Goal: Check status: Check status

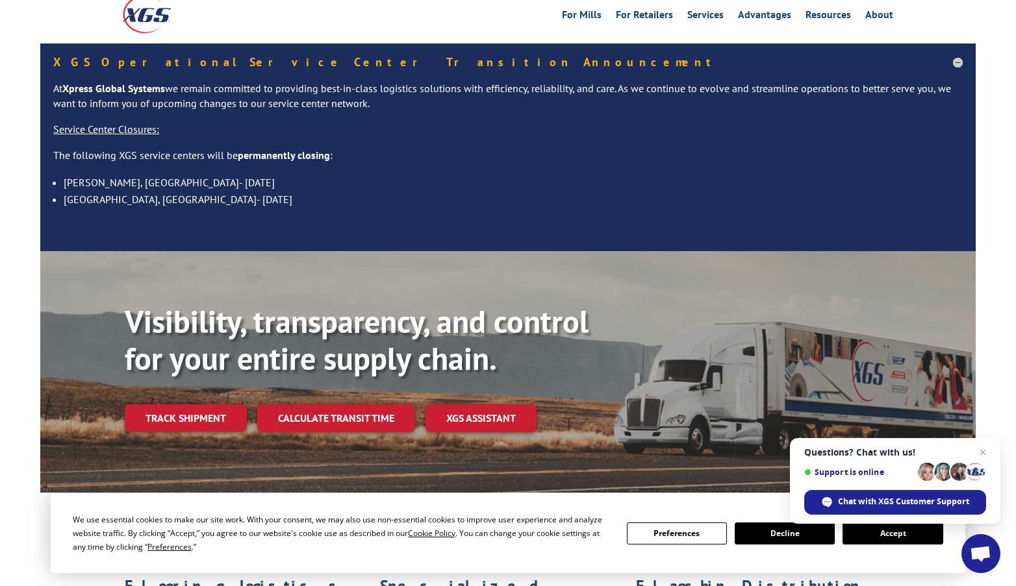
scroll to position [195, 0]
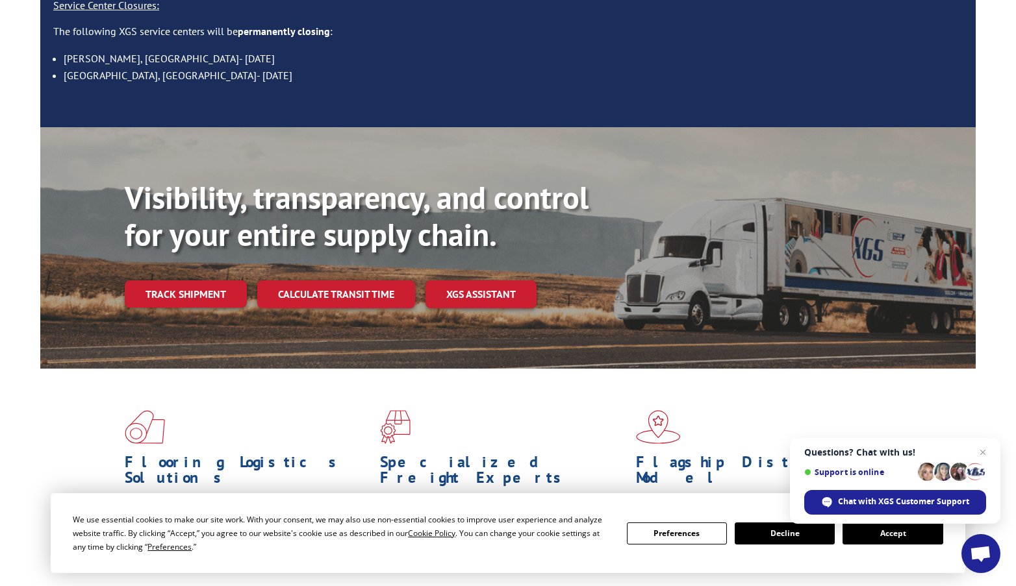
click at [899, 535] on button "Accept" at bounding box center [892, 534] width 100 height 22
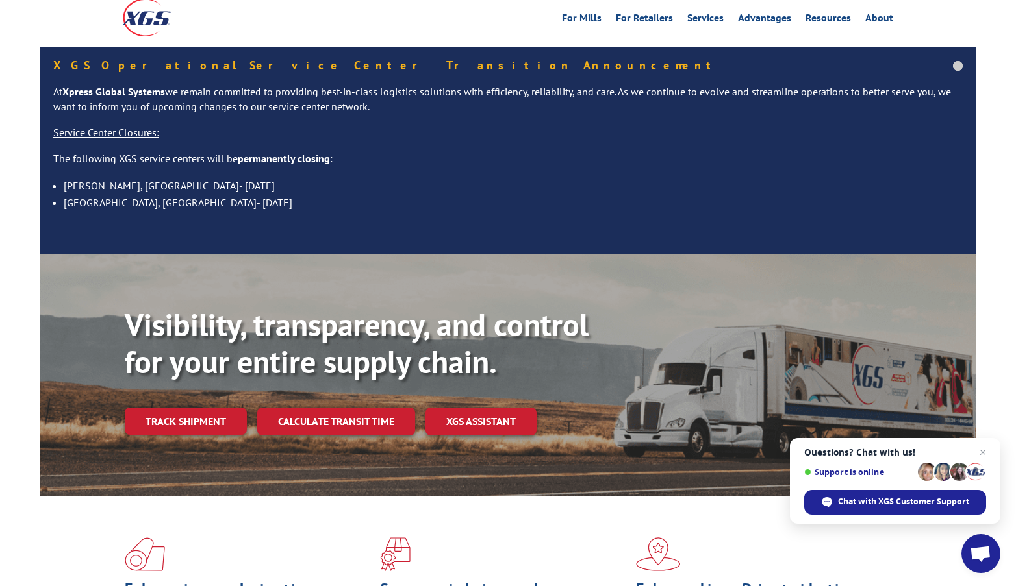
scroll to position [0, 0]
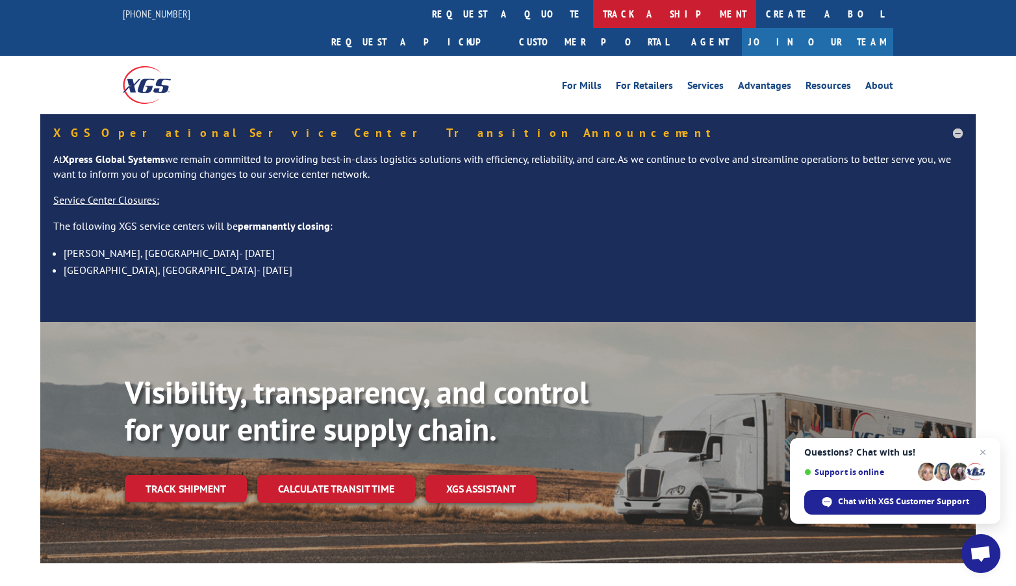
click at [593, 14] on link "track a shipment" at bounding box center [674, 14] width 163 height 28
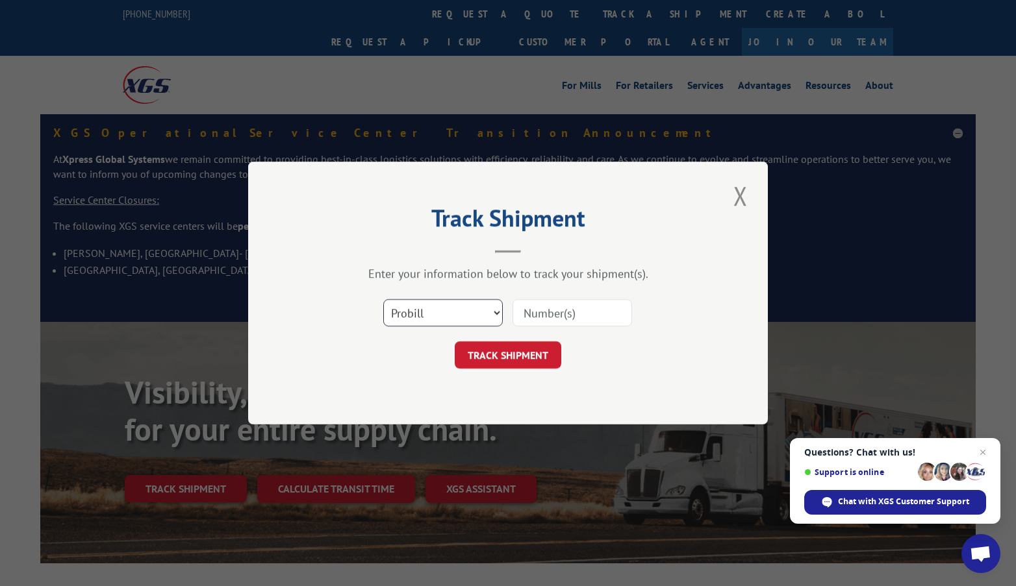
click at [469, 314] on select "Select category... Probill BOL PO" at bounding box center [442, 312] width 119 height 27
click at [383, 299] on select "Select category... Probill BOL PO" at bounding box center [442, 312] width 119 height 27
click at [437, 308] on select "Select category... Probill BOL PO" at bounding box center [442, 312] width 119 height 27
click at [383, 299] on select "Select category... Probill BOL PO" at bounding box center [442, 312] width 119 height 27
click at [551, 310] on input at bounding box center [571, 312] width 119 height 27
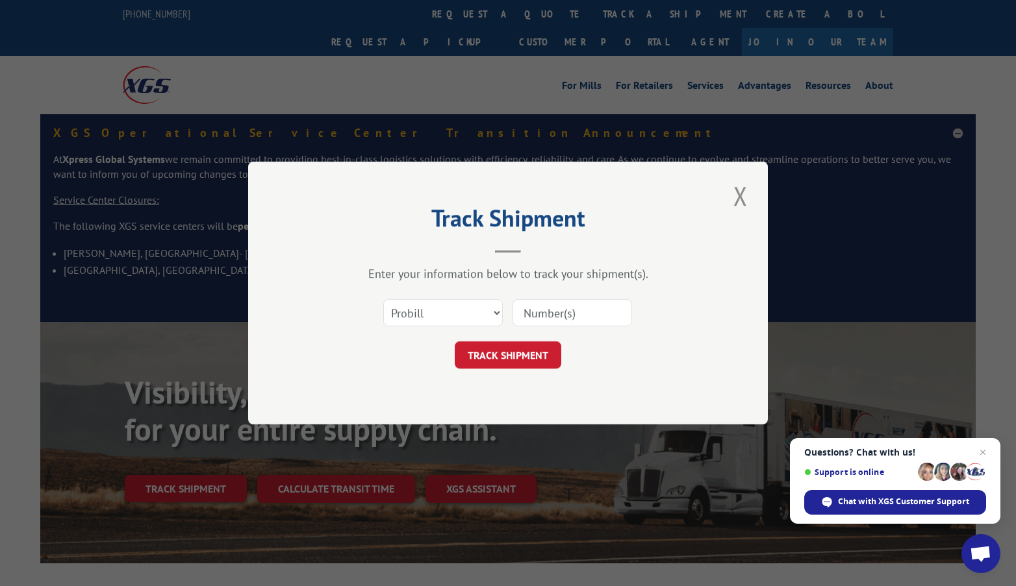
type input "475883931090"
click at [496, 353] on button "TRACK SHIPMENT" at bounding box center [508, 355] width 106 height 27
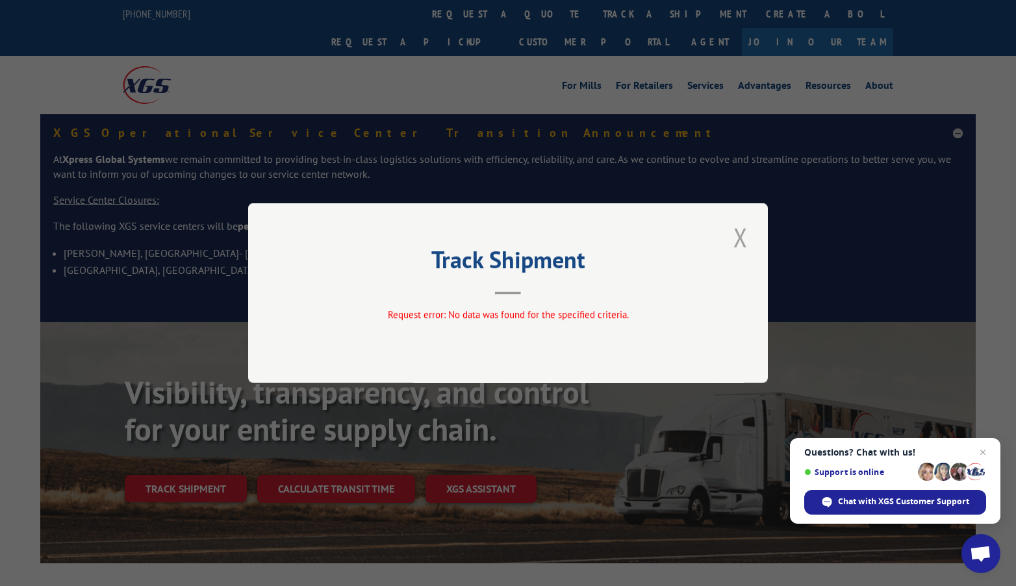
click at [736, 232] on button "Close modal" at bounding box center [740, 237] width 22 height 36
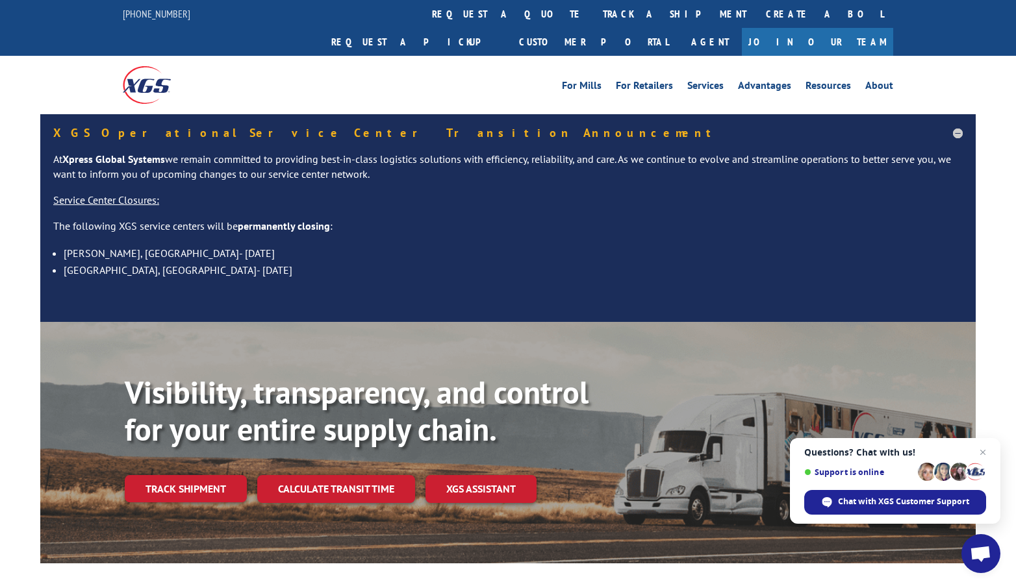
click at [593, 3] on link "track a shipment" at bounding box center [674, 14] width 163 height 28
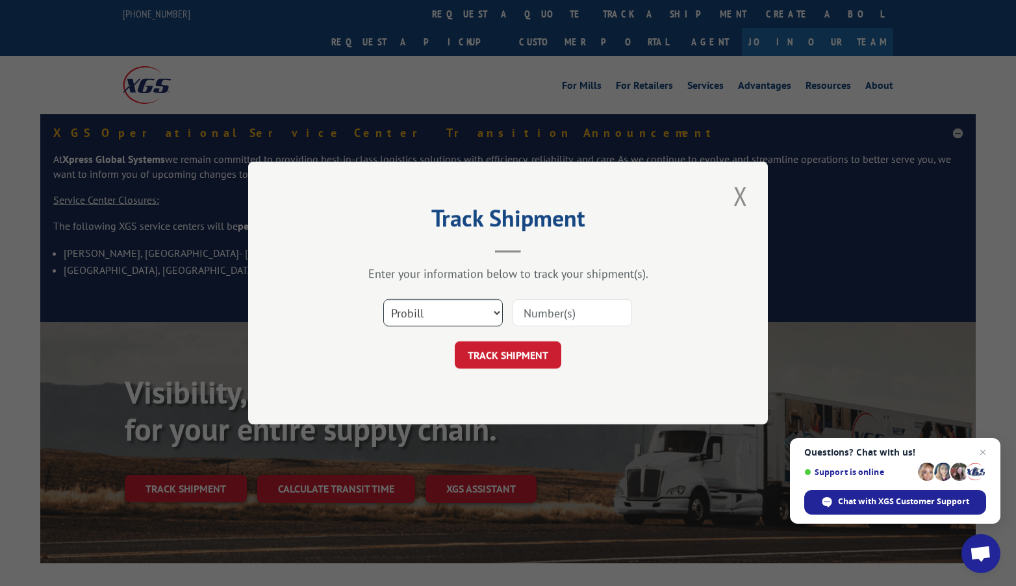
click at [427, 309] on select "Select category... Probill BOL PO" at bounding box center [442, 312] width 119 height 27
select select "bol"
click at [383, 299] on select "Select category... Probill BOL PO" at bounding box center [442, 312] width 119 height 27
click at [555, 316] on input at bounding box center [571, 312] width 119 height 27
type input "475883931090"
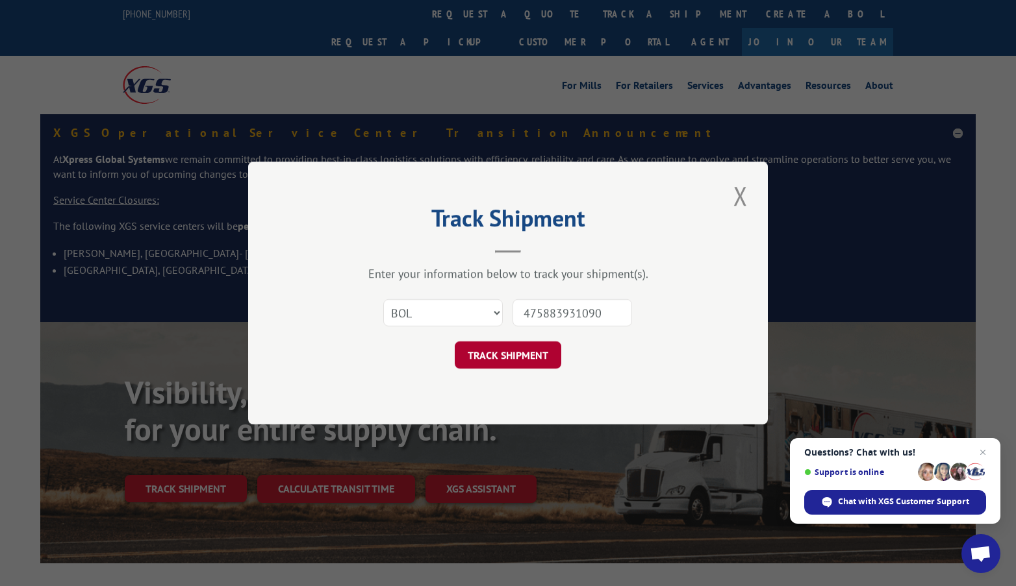
click at [509, 352] on button "TRACK SHIPMENT" at bounding box center [508, 355] width 106 height 27
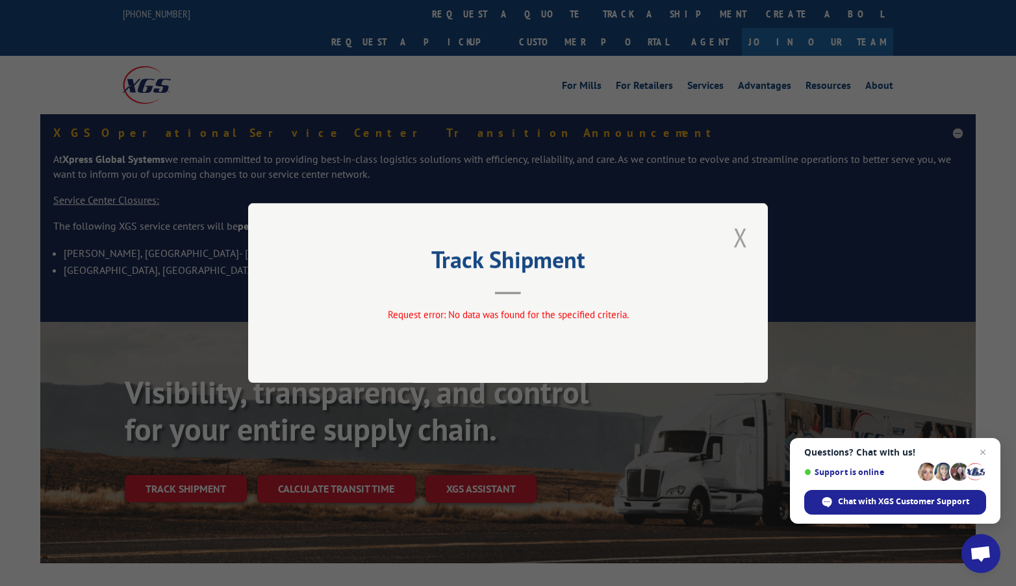
click at [731, 237] on button "Close modal" at bounding box center [740, 237] width 22 height 36
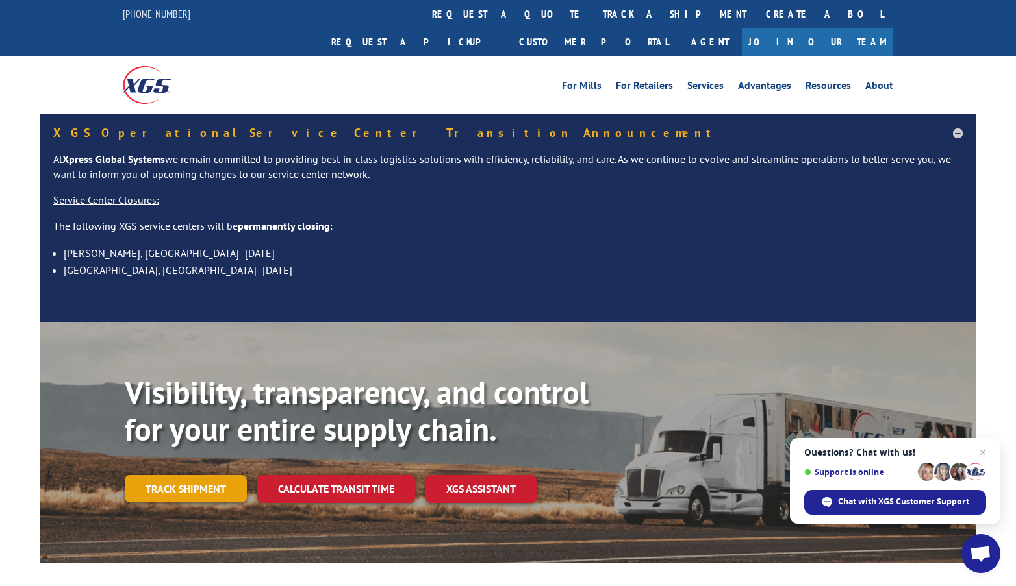
click at [177, 475] on link "Track shipment" at bounding box center [186, 488] width 122 height 27
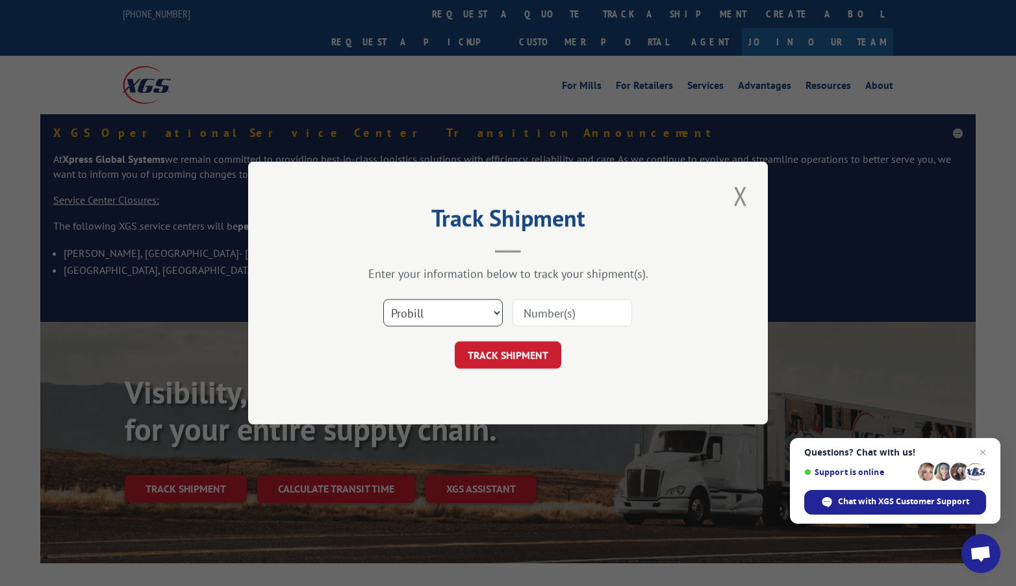
click at [467, 309] on select "Select category... Probill BOL PO" at bounding box center [442, 312] width 119 height 27
select select "po"
click at [383, 299] on select "Select category... Probill BOL PO" at bounding box center [442, 312] width 119 height 27
click at [566, 318] on input at bounding box center [571, 312] width 119 height 27
type input "475883931090"
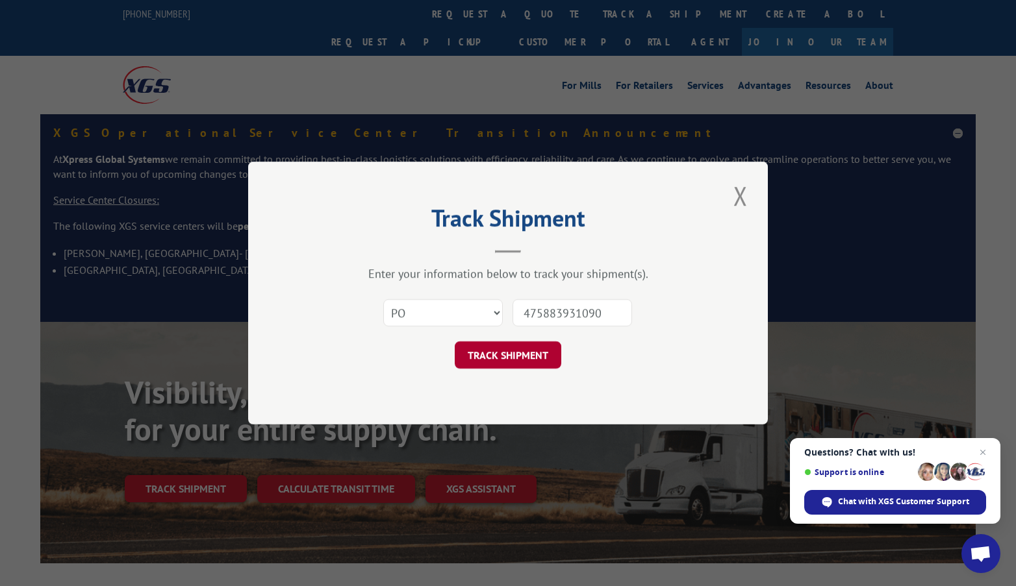
click at [521, 358] on button "TRACK SHIPMENT" at bounding box center [508, 355] width 106 height 27
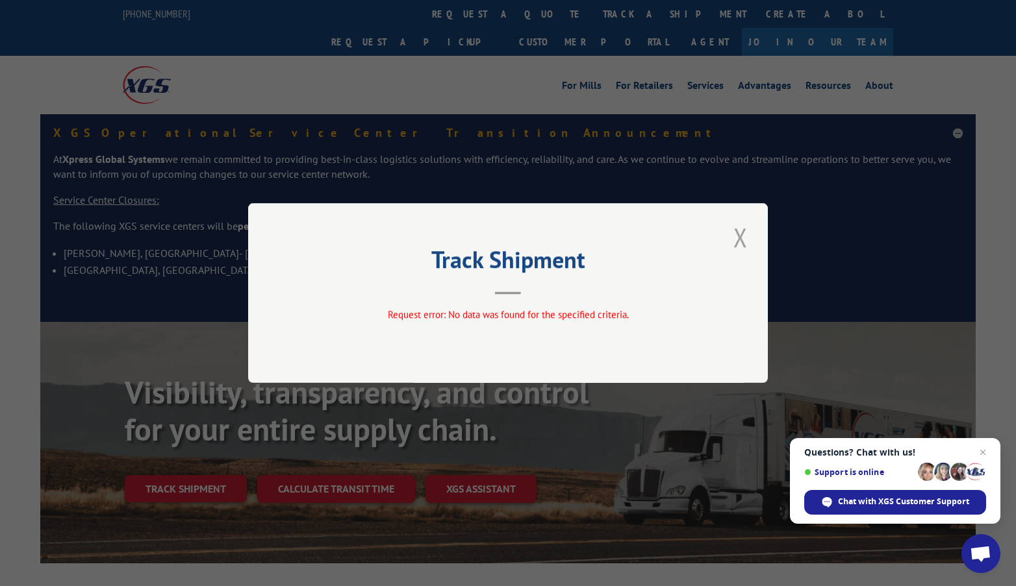
click at [742, 238] on button "Close modal" at bounding box center [740, 237] width 22 height 36
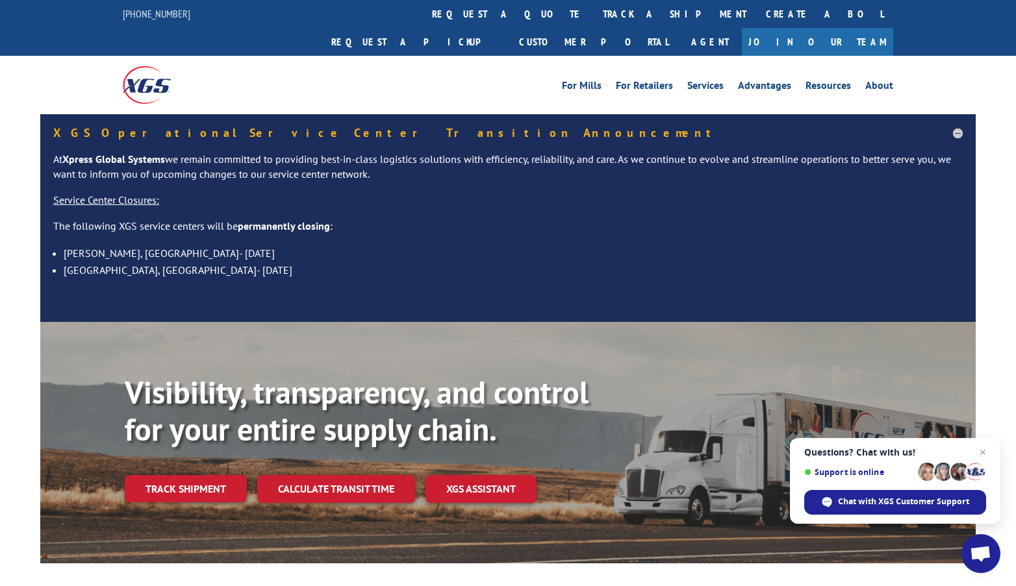
drag, startPoint x: 194, startPoint y: 453, endPoint x: 219, endPoint y: 440, distance: 28.2
click at [194, 475] on link "Track shipment" at bounding box center [186, 488] width 122 height 27
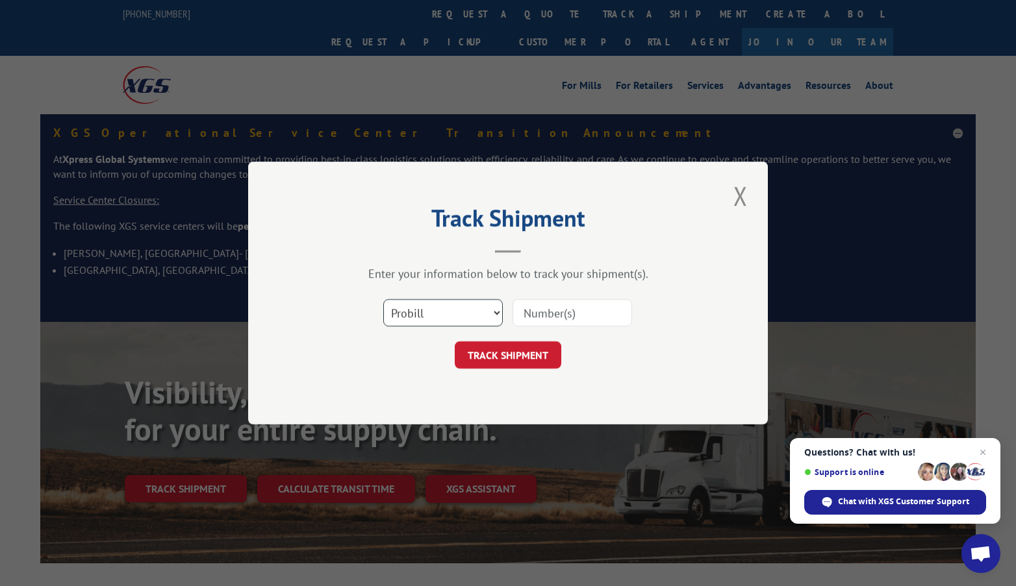
click at [456, 319] on select "Select category... Probill BOL PO" at bounding box center [442, 312] width 119 height 27
click at [455, 318] on select "Select category... Probill BOL PO" at bounding box center [442, 312] width 119 height 27
click at [551, 316] on input at bounding box center [571, 312] width 119 height 27
type input "475883931090"
click at [525, 314] on input "475883931090" at bounding box center [571, 312] width 119 height 27
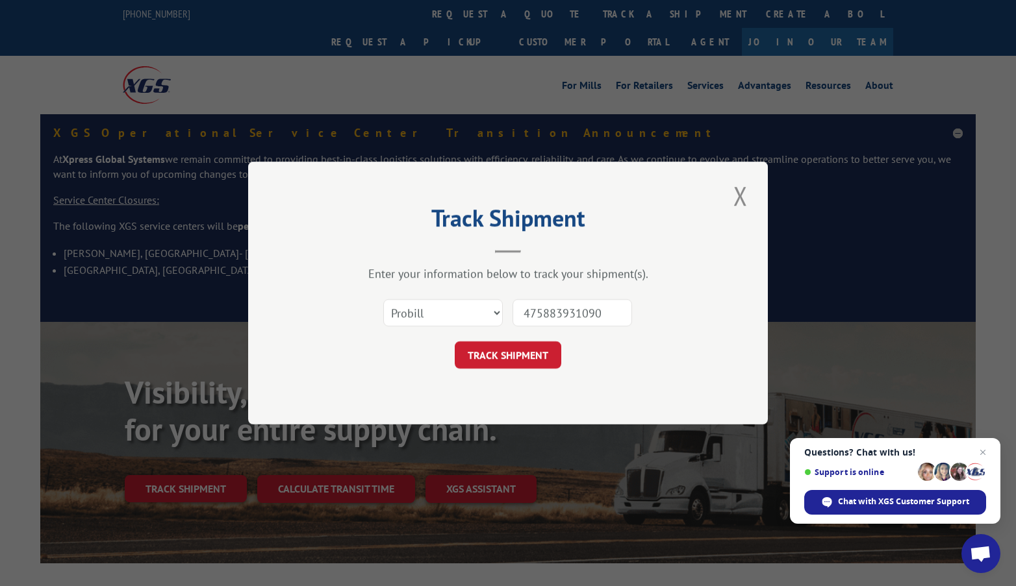
click at [618, 315] on input "475883931090" at bounding box center [571, 312] width 119 height 27
click at [518, 355] on button "TRACK SHIPMENT" at bounding box center [508, 355] width 106 height 27
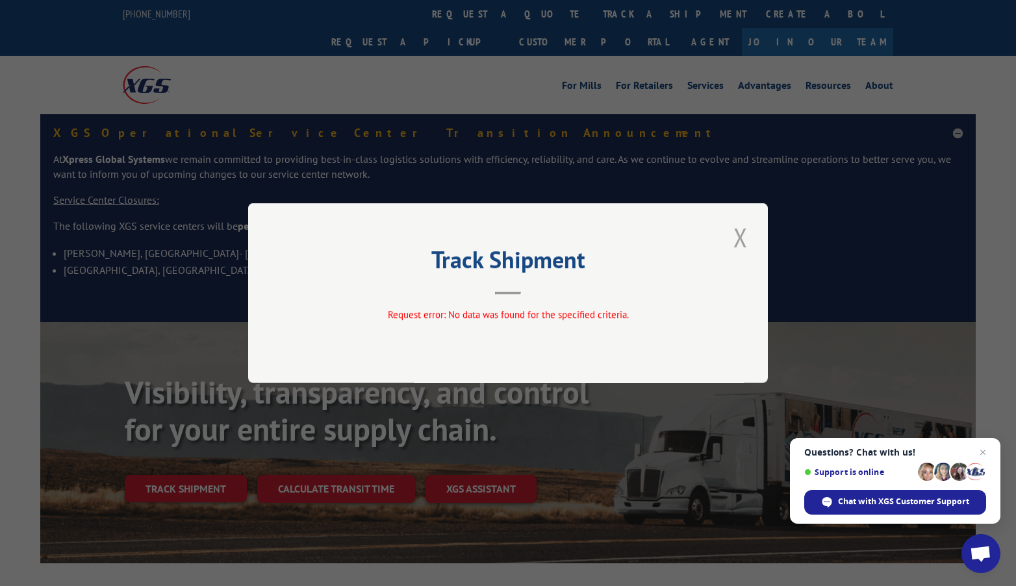
click at [742, 235] on button "Close modal" at bounding box center [740, 237] width 22 height 36
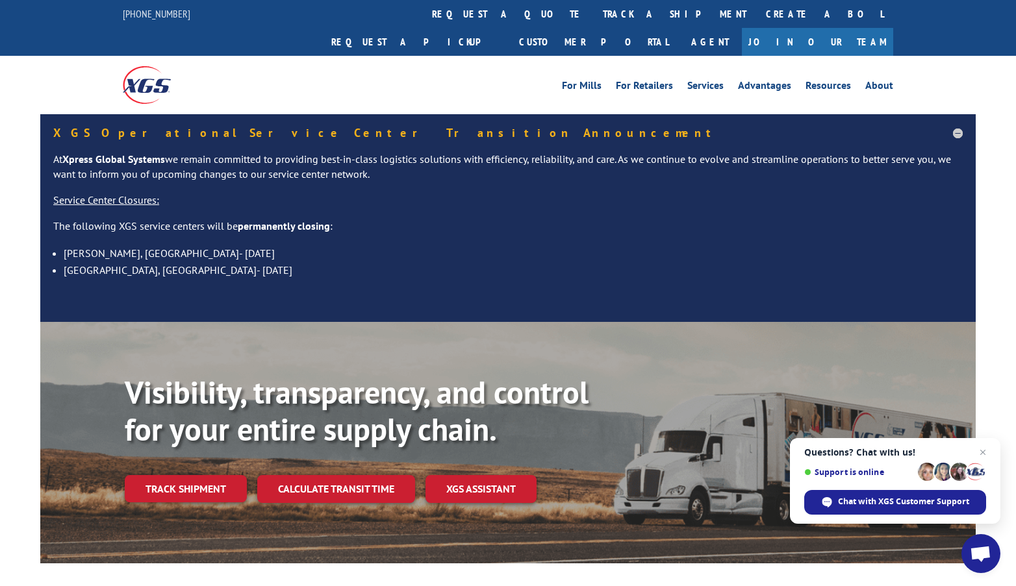
click at [186, 475] on link "Track shipment" at bounding box center [186, 488] width 122 height 27
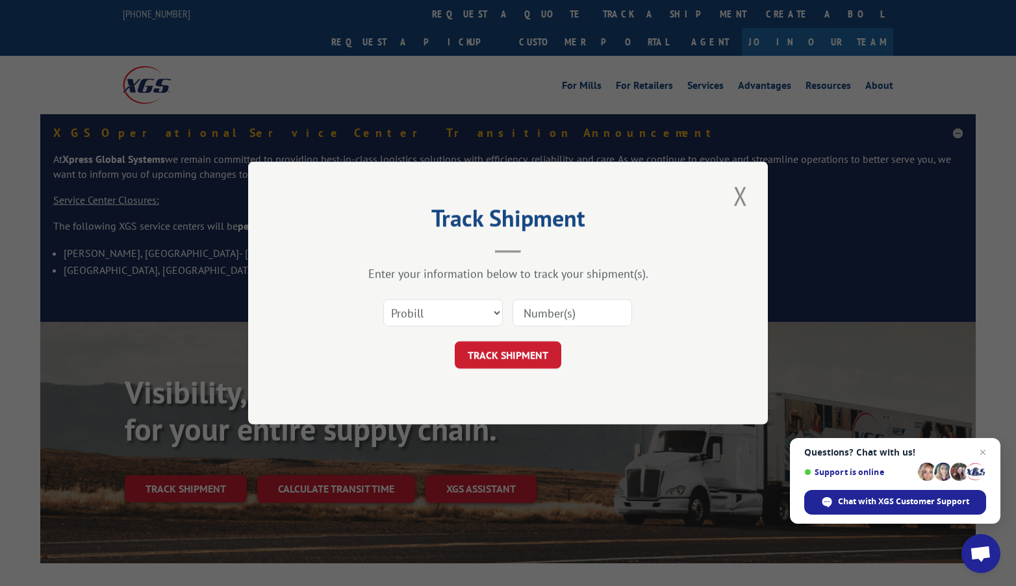
click at [415, 326] on div "Select category... Probill BOL PO" at bounding box center [443, 313] width 118 height 30
click at [415, 314] on select "Select category... Probill BOL PO" at bounding box center [442, 312] width 119 height 27
click at [732, 194] on button "Close modal" at bounding box center [740, 196] width 22 height 36
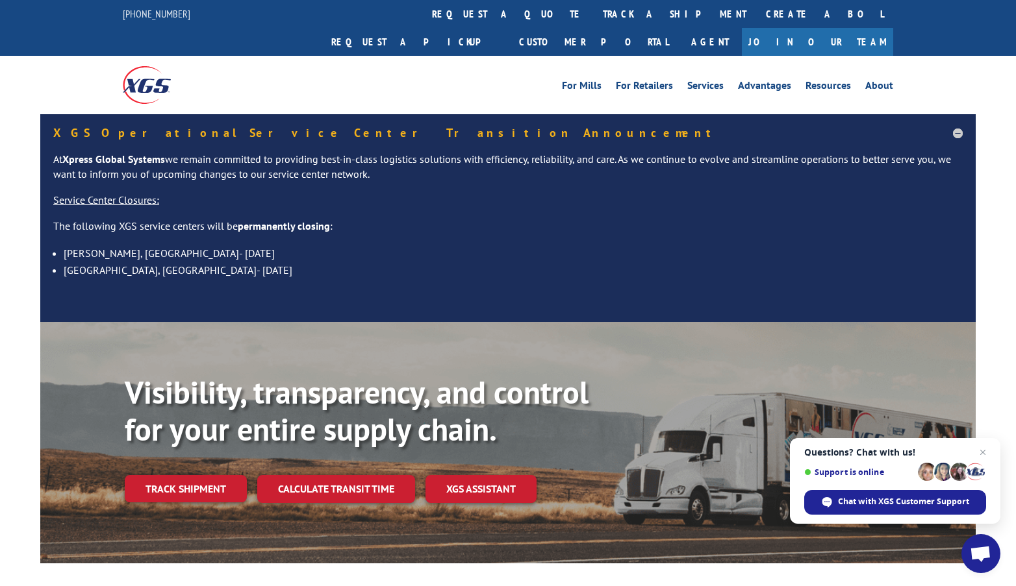
click at [184, 475] on link "Track shipment" at bounding box center [186, 488] width 122 height 27
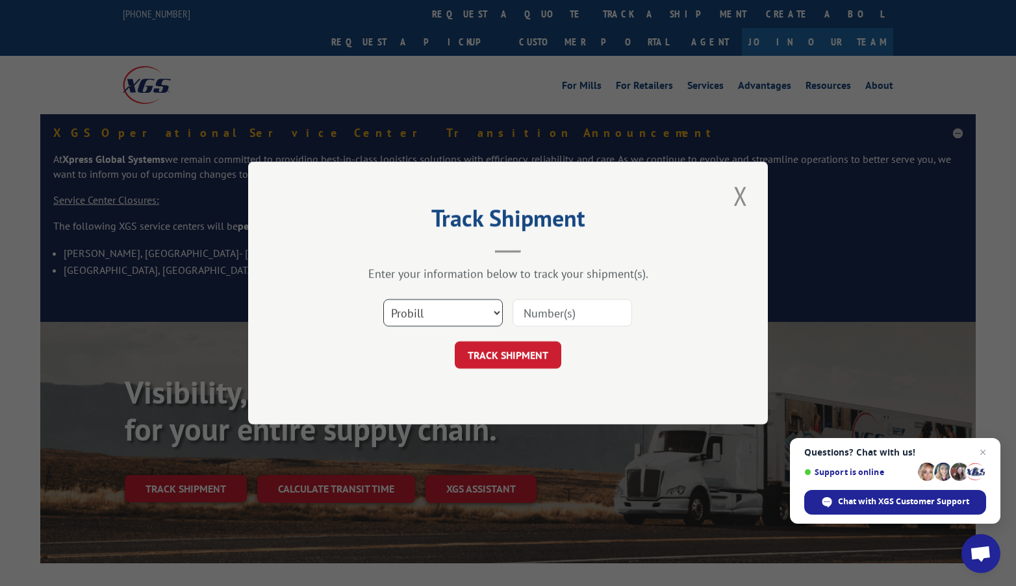
click at [466, 309] on select "Select category... Probill BOL PO" at bounding box center [442, 312] width 119 height 27
click at [744, 197] on button "Close modal" at bounding box center [740, 196] width 22 height 36
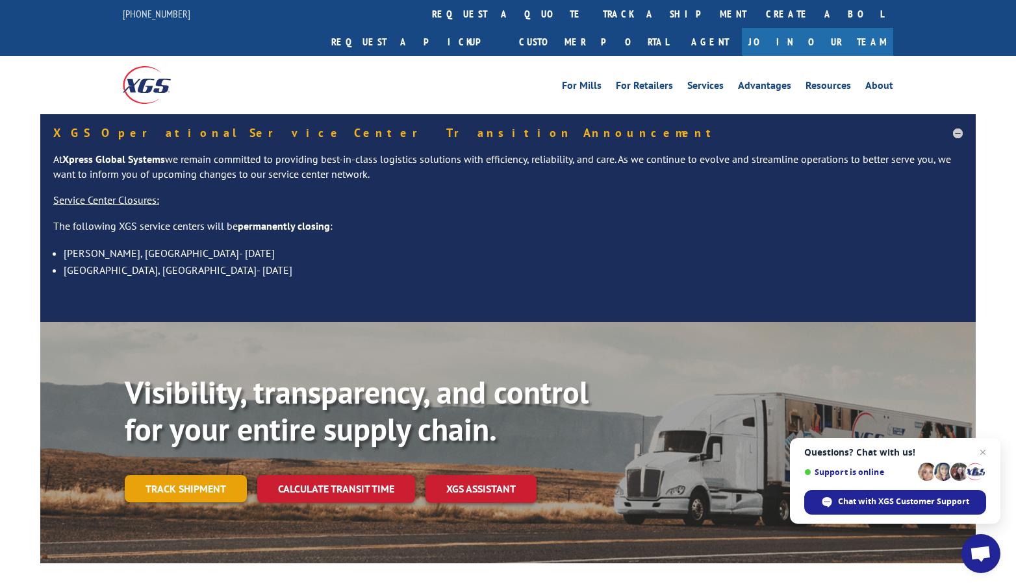
click at [192, 475] on link "Track shipment" at bounding box center [186, 488] width 122 height 27
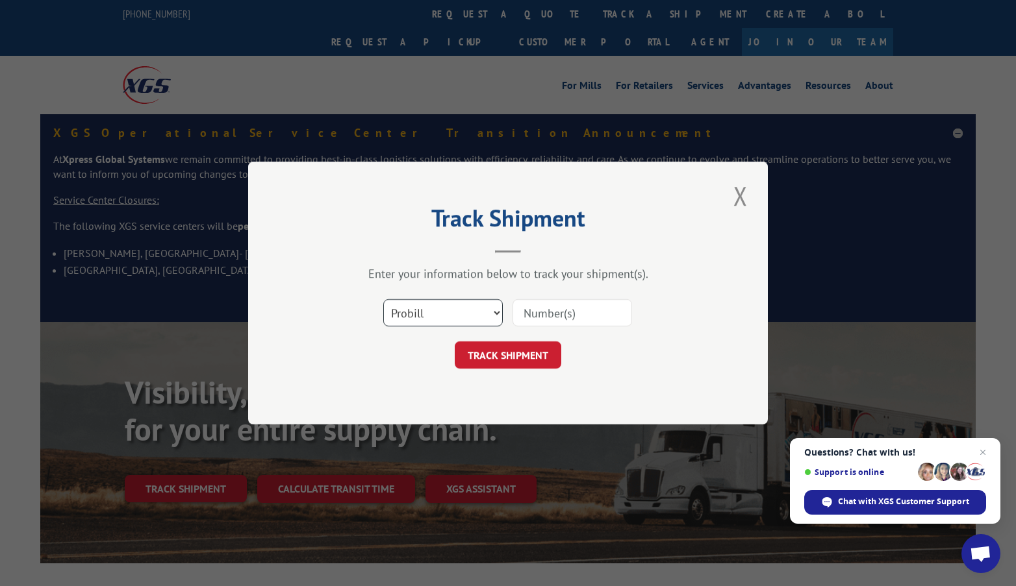
click at [475, 310] on select "Select category... Probill BOL PO" at bounding box center [442, 312] width 119 height 27
click at [736, 197] on button "Close modal" at bounding box center [740, 196] width 22 height 36
